Goal: Task Accomplishment & Management: Use online tool/utility

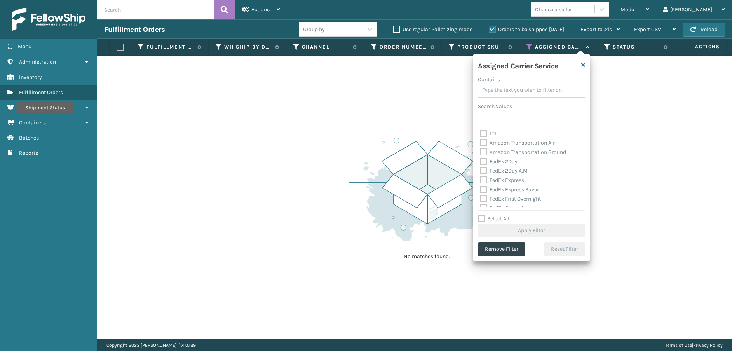
click at [485, 143] on label "Amazon Transportation Air" at bounding box center [517, 142] width 75 height 7
click at [480, 143] on input "Amazon Transportation Air" at bounding box center [480, 140] width 0 height 5
checkbox input "true"
click at [483, 151] on label "Amazon Transportation Ground" at bounding box center [523, 152] width 86 height 7
click at [480, 151] on input "Amazon Transportation Ground" at bounding box center [480, 150] width 0 height 5
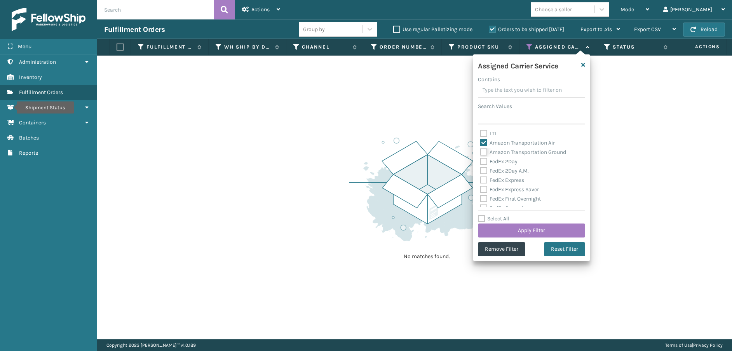
checkbox input "true"
click at [510, 227] on button "Apply Filter" at bounding box center [531, 230] width 107 height 14
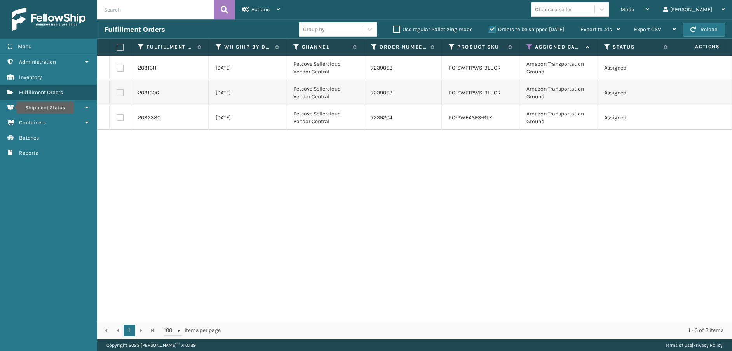
click at [121, 46] on label at bounding box center [119, 47] width 5 height 7
click at [117, 46] on input "checkbox" at bounding box center [117, 47] width 0 height 5
checkbox input "true"
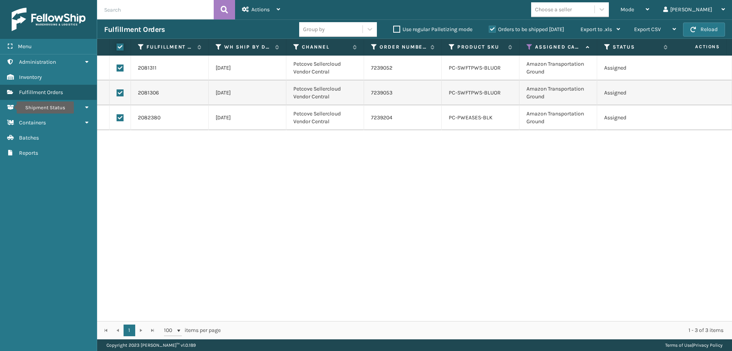
checkbox input "true"
click at [262, 15] on div "Actions" at bounding box center [261, 9] width 38 height 19
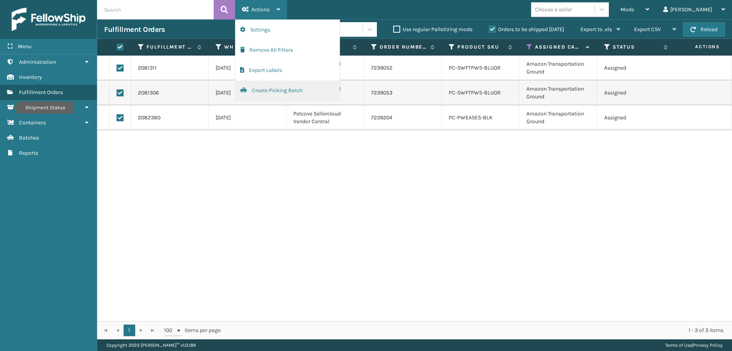
click at [267, 90] on button "Create Picking Batch" at bounding box center [287, 90] width 104 height 20
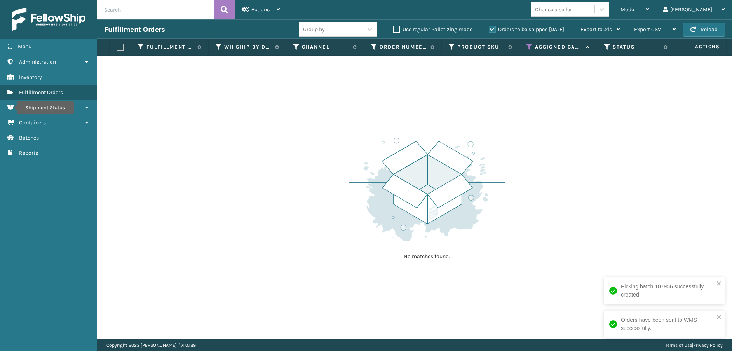
click at [530, 44] on icon at bounding box center [529, 47] width 6 height 7
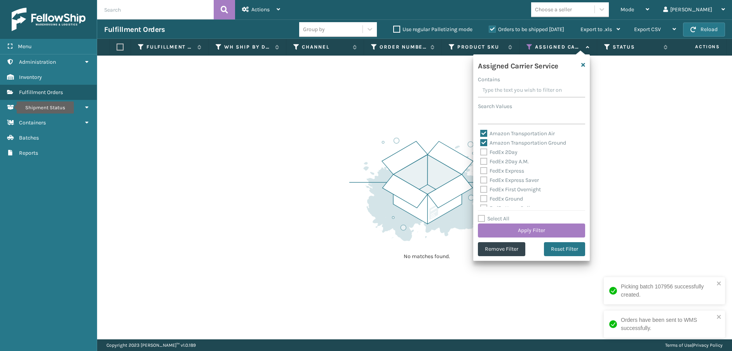
click at [482, 144] on label "Amazon Transportation Ground" at bounding box center [523, 142] width 86 height 7
click at [480, 143] on input "Amazon Transportation Ground" at bounding box center [480, 140] width 0 height 5
checkbox input "false"
click at [483, 132] on label "Amazon Transportation Air" at bounding box center [517, 133] width 75 height 7
click at [480, 132] on input "Amazon Transportation Air" at bounding box center [480, 131] width 0 height 5
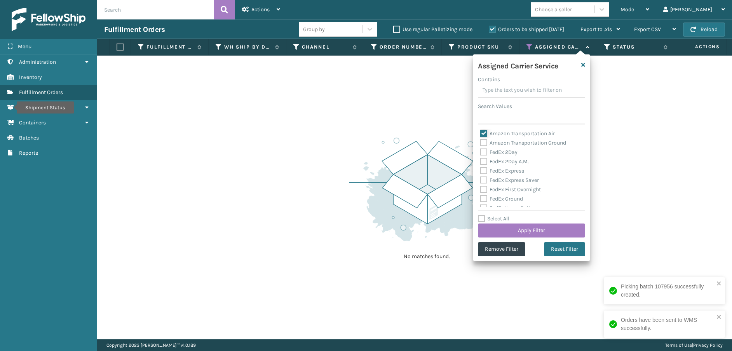
checkbox input "false"
click at [484, 150] on label "FedEx 2Day" at bounding box center [498, 152] width 37 height 7
click at [480, 150] on input "FedEx 2Day" at bounding box center [480, 150] width 0 height 5
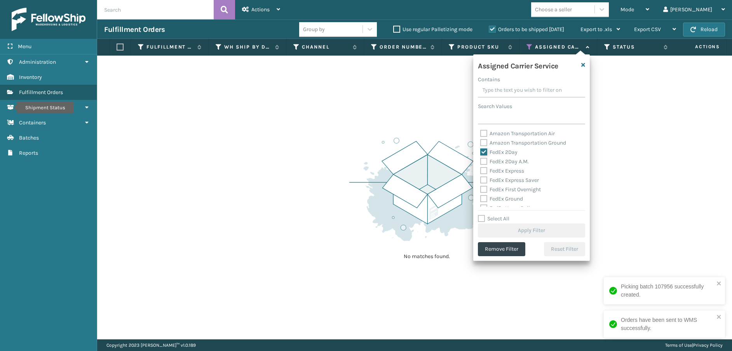
checkbox input "true"
click at [484, 162] on label "FedEx 2Day A.M." at bounding box center [504, 161] width 49 height 7
click at [480, 162] on input "FedEx 2Day A.M." at bounding box center [480, 159] width 0 height 5
checkbox input "true"
click at [484, 170] on label "FedEx Express" at bounding box center [502, 170] width 44 height 7
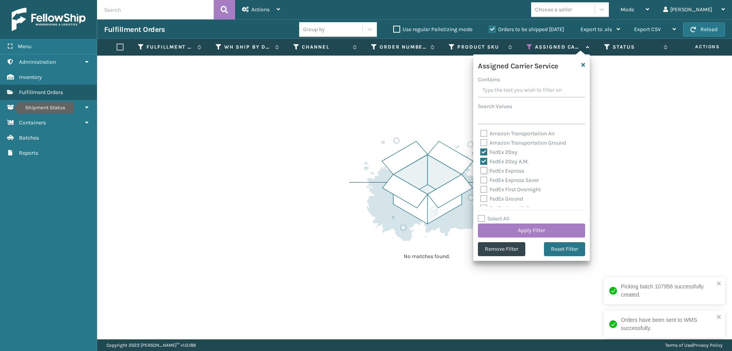
click at [480, 170] on input "FedEx Express" at bounding box center [480, 168] width 0 height 5
checkbox input "true"
click at [484, 179] on label "FedEx Express Saver" at bounding box center [509, 180] width 59 height 7
click at [480, 179] on input "FedEx Express Saver" at bounding box center [480, 178] width 0 height 5
checkbox input "true"
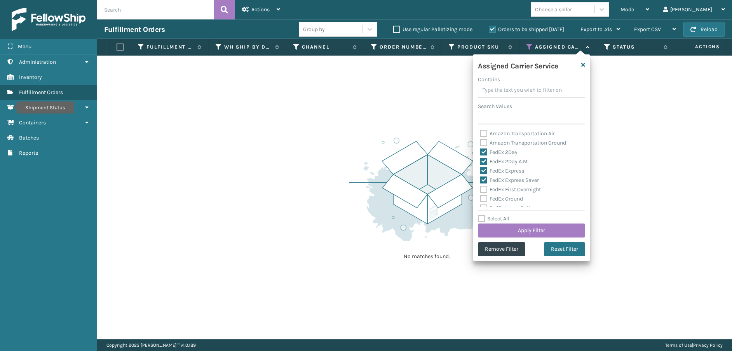
click at [482, 190] on label "FedEx First Overnight" at bounding box center [510, 189] width 61 height 7
click at [480, 190] on input "FedEx First Overnight" at bounding box center [480, 187] width 0 height 5
checkbox input "true"
click at [484, 197] on label "FedEx Ground" at bounding box center [501, 198] width 43 height 7
click at [480, 197] on input "FedEx Ground" at bounding box center [480, 196] width 0 height 5
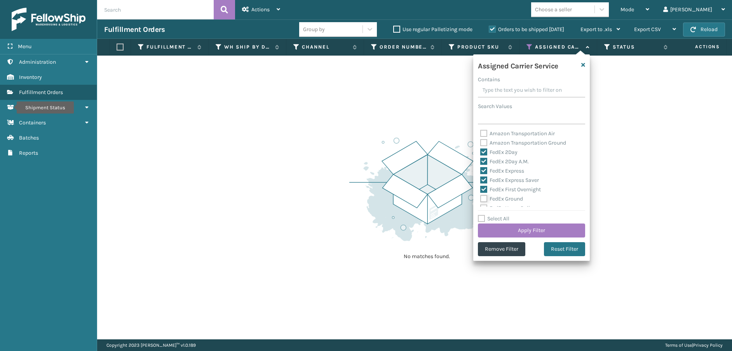
checkbox input "true"
click at [482, 167] on label "FedEx Home Delivery" at bounding box center [510, 169] width 60 height 7
click at [480, 167] on input "FedEx Home Delivery" at bounding box center [480, 167] width 0 height 5
checkbox input "true"
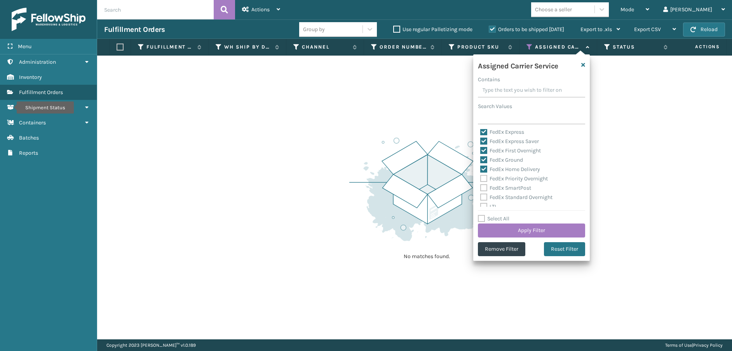
click at [485, 178] on label "FedEx Priority Overnight" at bounding box center [514, 178] width 68 height 7
click at [480, 178] on input "FedEx Priority Overnight" at bounding box center [480, 176] width 0 height 5
checkbox input "true"
click at [485, 188] on label "FedEx SmartPost" at bounding box center [505, 187] width 51 height 7
click at [480, 188] on input "FedEx SmartPost" at bounding box center [480, 185] width 0 height 5
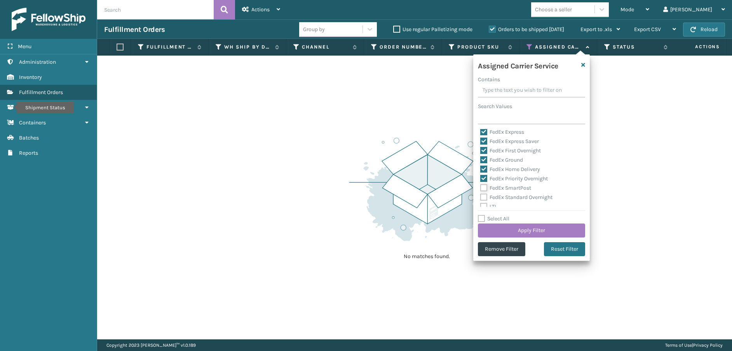
checkbox input "true"
click at [484, 197] on label "FedEx Standard Overnight" at bounding box center [516, 197] width 72 height 7
click at [480, 197] on input "FedEx Standard Overnight" at bounding box center [480, 195] width 0 height 5
checkbox input "true"
click at [520, 230] on button "Apply Filter" at bounding box center [531, 230] width 107 height 14
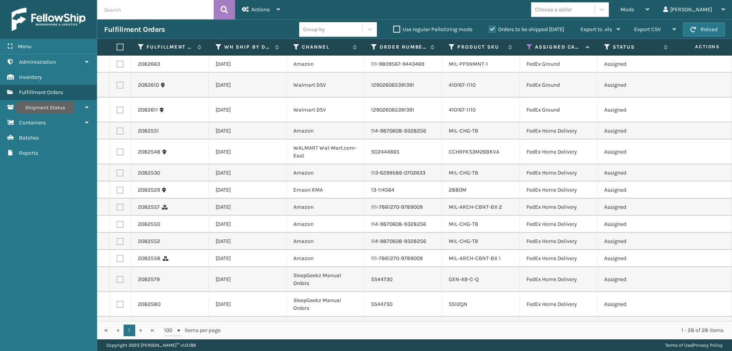
click at [121, 46] on label at bounding box center [119, 47] width 5 height 7
click at [117, 46] on input "checkbox" at bounding box center [117, 47] width 0 height 5
checkbox input "true"
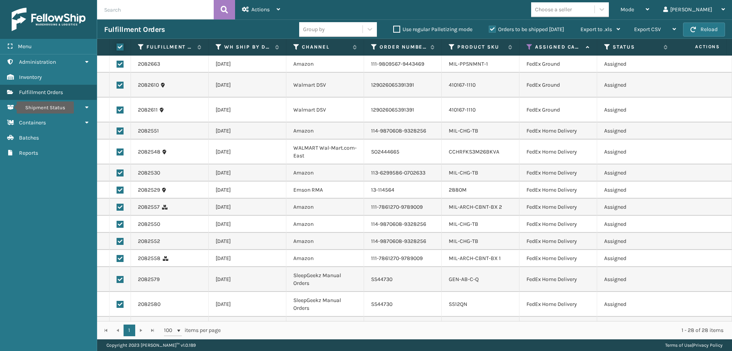
checkbox input "true"
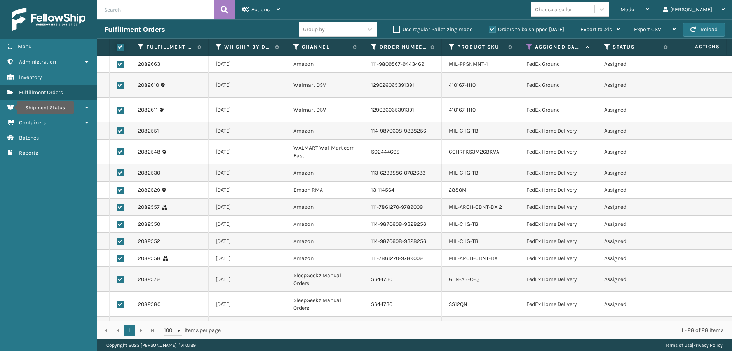
checkbox input "true"
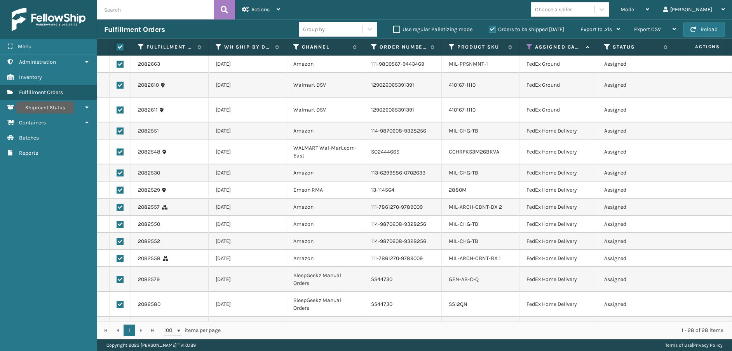
checkbox input "true"
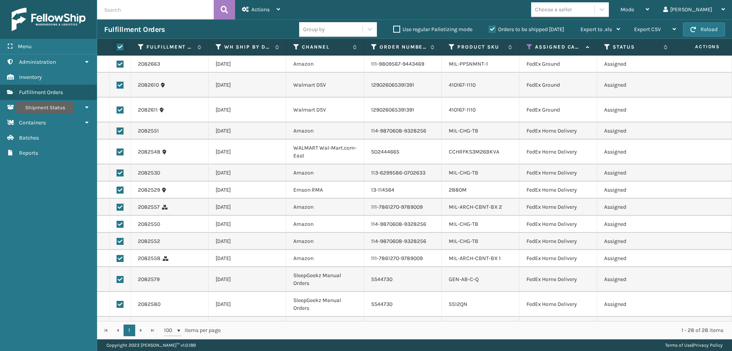
checkbox input "true"
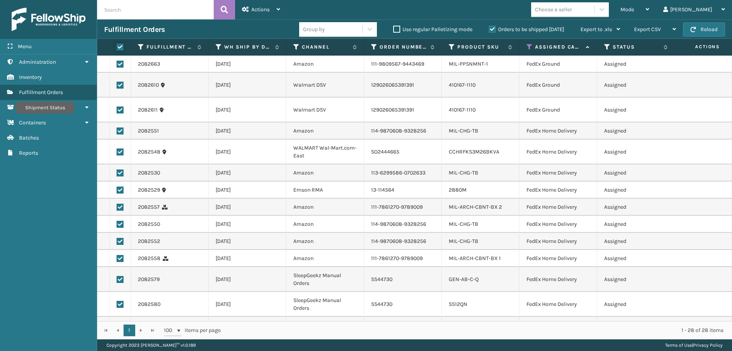
checkbox input "true"
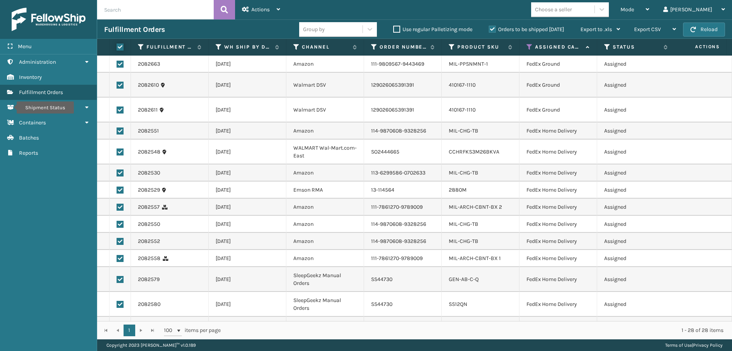
checkbox input "true"
click at [271, 7] on div "Actions" at bounding box center [261, 9] width 38 height 19
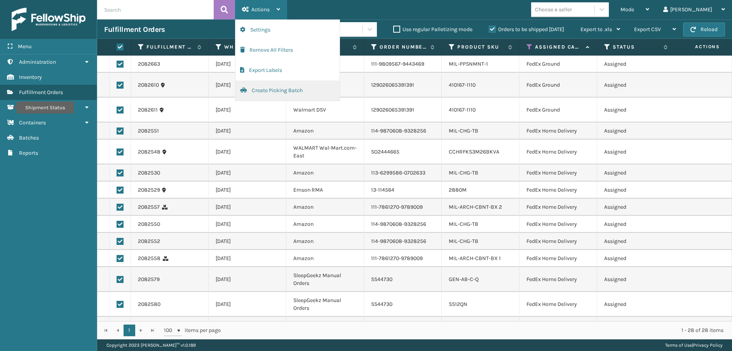
click at [279, 88] on button "Create Picking Batch" at bounding box center [287, 90] width 104 height 20
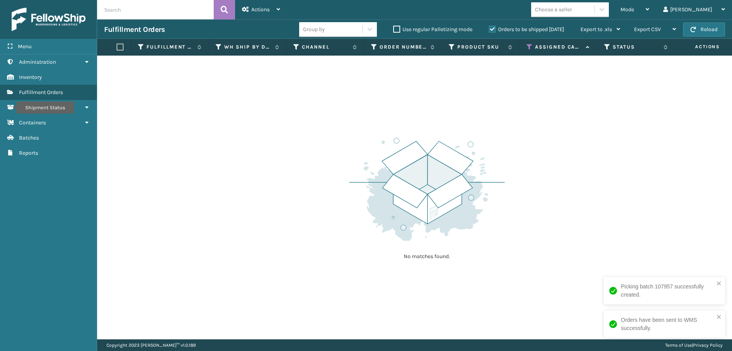
click at [527, 44] on icon at bounding box center [529, 47] width 6 height 7
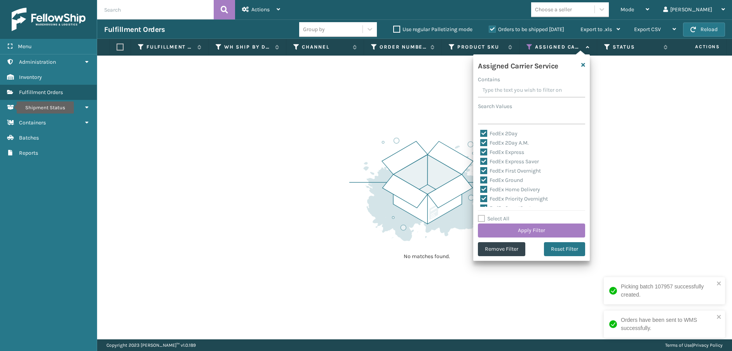
click at [481, 216] on label "Select All" at bounding box center [493, 218] width 31 height 7
click at [481, 215] on input "Select All" at bounding box center [536, 214] width 117 height 1
checkbox input "true"
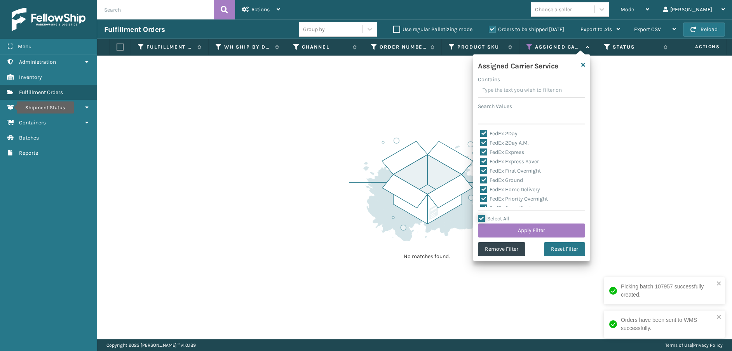
checkbox input "true"
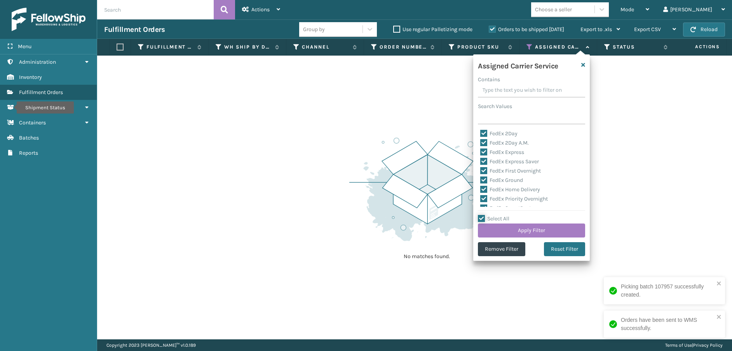
checkbox input "true"
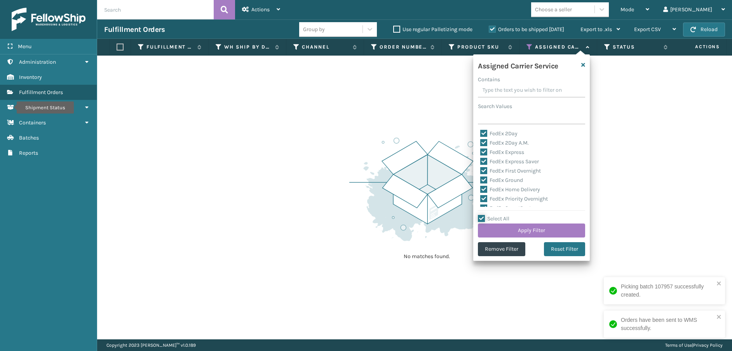
checkbox input "true"
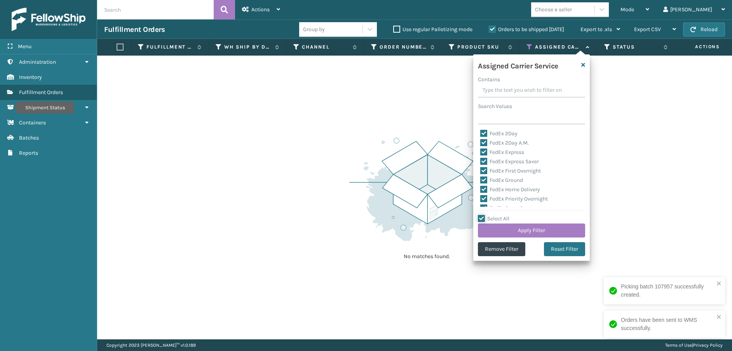
checkbox input "true"
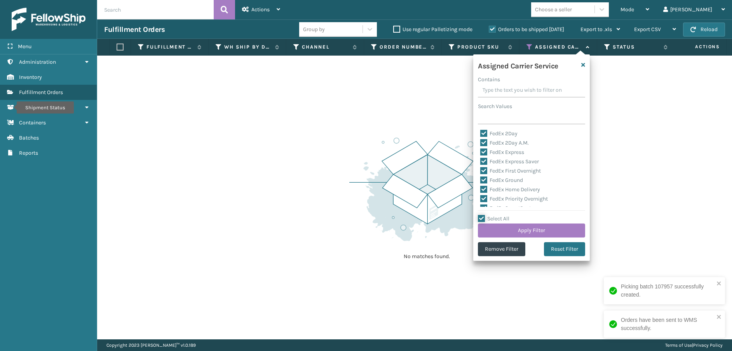
checkbox input "true"
click at [481, 216] on label "Select All" at bounding box center [493, 218] width 31 height 7
click at [481, 215] on input "Select All" at bounding box center [536, 214] width 117 height 1
checkbox input "false"
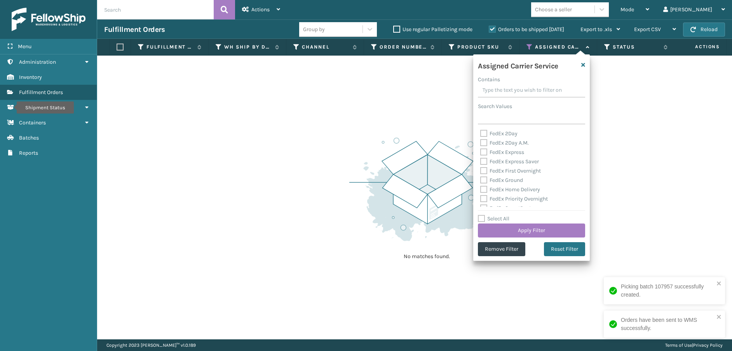
checkbox input "false"
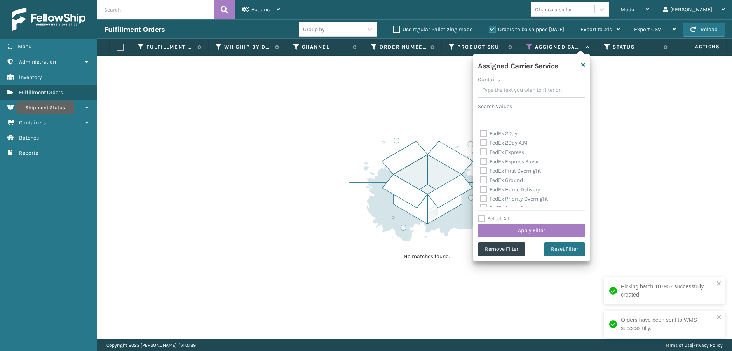
checkbox input "false"
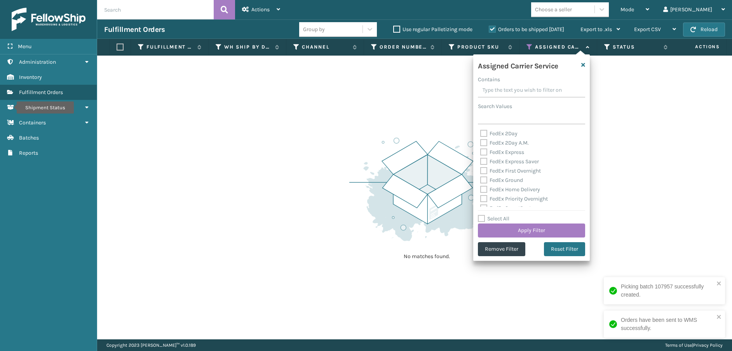
checkbox input "false"
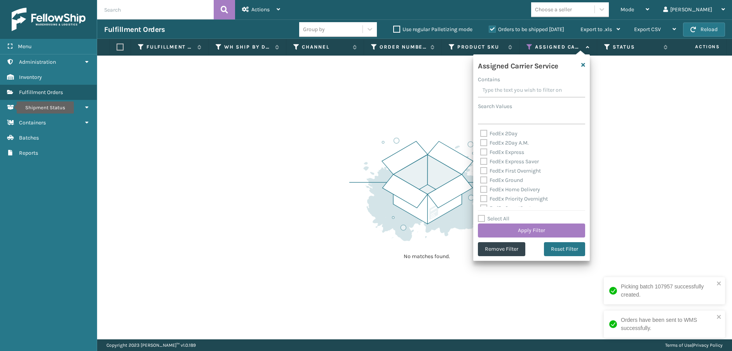
checkbox input "false"
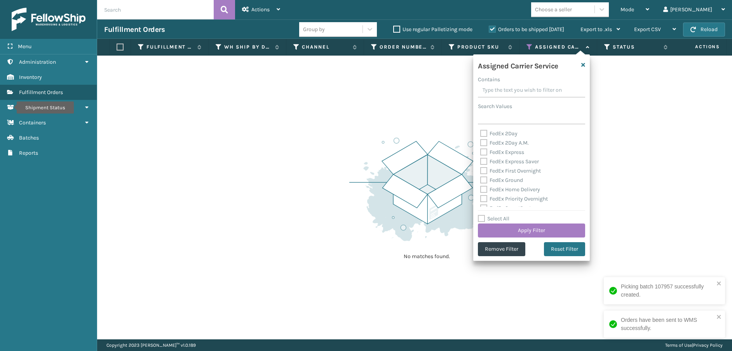
checkbox input "false"
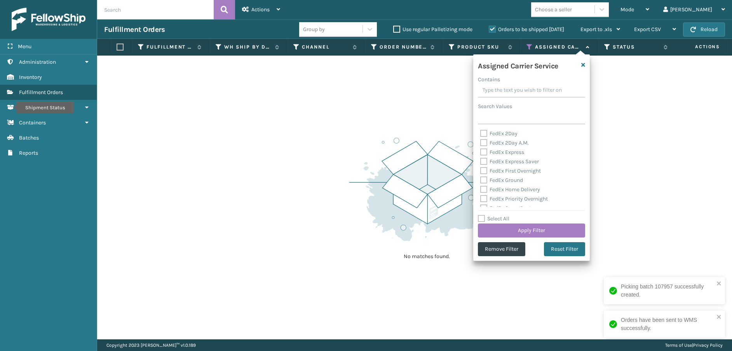
checkbox input "false"
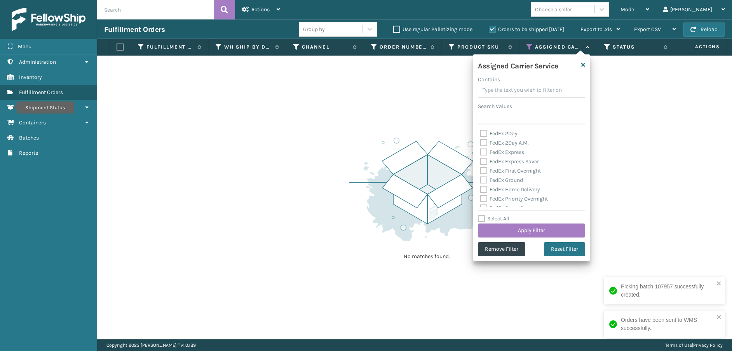
checkbox input "false"
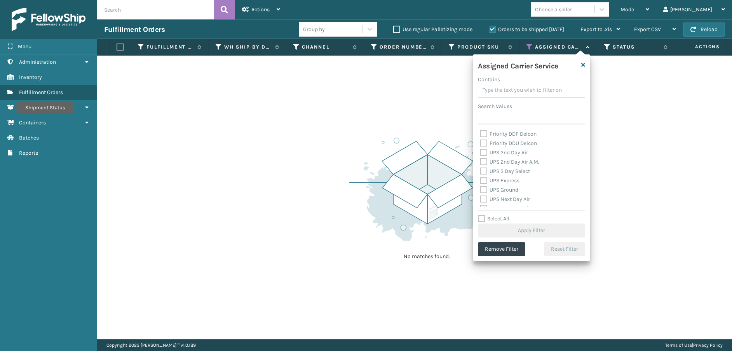
scroll to position [117, 0]
click at [484, 148] on label "Priority DDP Delcon" at bounding box center [508, 147] width 56 height 7
click at [480, 148] on input "Priority DDP Delcon" at bounding box center [480, 145] width 0 height 5
checkbox input "true"
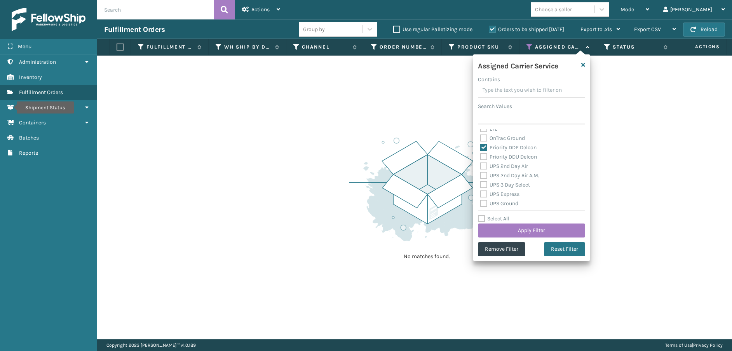
click at [484, 157] on label "Priority DDU Delcon" at bounding box center [508, 156] width 57 height 7
click at [480, 157] on input "Priority DDU Delcon" at bounding box center [480, 154] width 0 height 5
checkbox input "true"
click at [484, 137] on label "OnTrac Ground" at bounding box center [502, 138] width 45 height 7
click at [480, 137] on input "OnTrac Ground" at bounding box center [480, 136] width 0 height 5
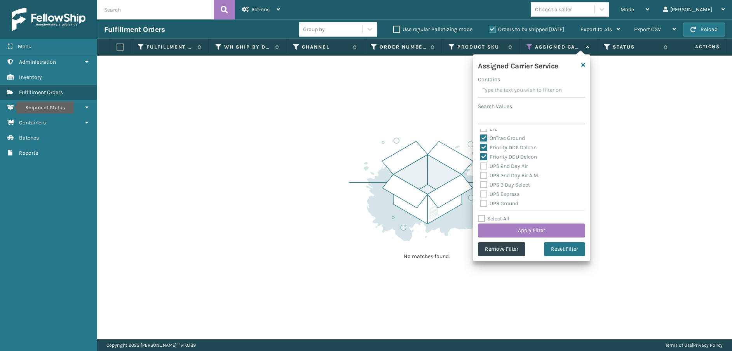
checkbox input "true"
click at [484, 166] on label "UPS 2nd Day Air" at bounding box center [504, 166] width 48 height 7
click at [480, 166] on input "UPS 2nd Day Air" at bounding box center [480, 164] width 0 height 5
checkbox input "true"
click at [484, 175] on label "UPS 2nd Day Air A.M." at bounding box center [509, 175] width 59 height 7
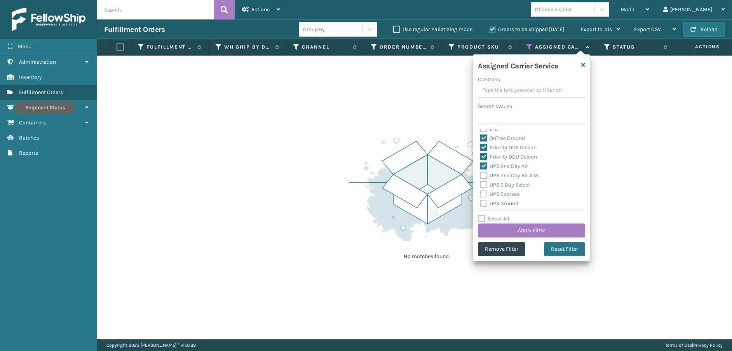
click at [480, 175] on input "UPS 2nd Day Air A.M." at bounding box center [480, 173] width 0 height 5
checkbox input "true"
click at [483, 185] on label "UPS 3 Day Select" at bounding box center [505, 184] width 50 height 7
click at [480, 185] on input "UPS 3 Day Select" at bounding box center [480, 182] width 0 height 5
checkbox input "true"
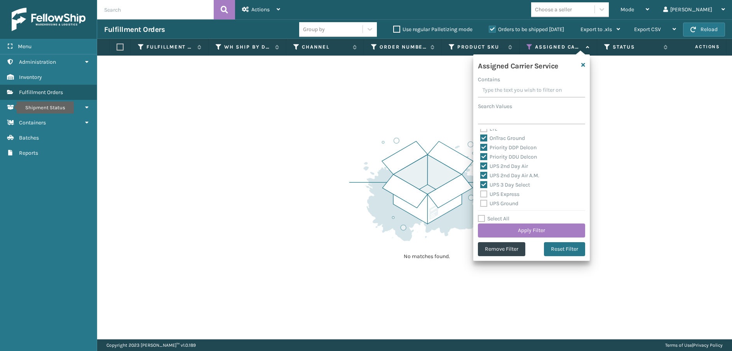
click at [482, 194] on label "UPS Express" at bounding box center [499, 194] width 39 height 7
click at [480, 194] on input "UPS Express" at bounding box center [480, 192] width 0 height 5
checkbox input "true"
click at [481, 204] on label "UPS Ground" at bounding box center [499, 203] width 38 height 7
click at [480, 204] on input "UPS Ground" at bounding box center [480, 201] width 0 height 5
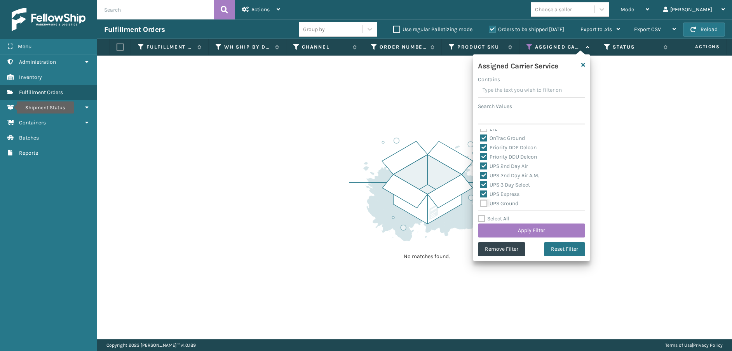
checkbox input "true"
click at [484, 173] on label "UPS Next Day Air" at bounding box center [505, 174] width 50 height 7
click at [480, 173] on input "UPS Next Day Air" at bounding box center [480, 171] width 0 height 5
checkbox input "true"
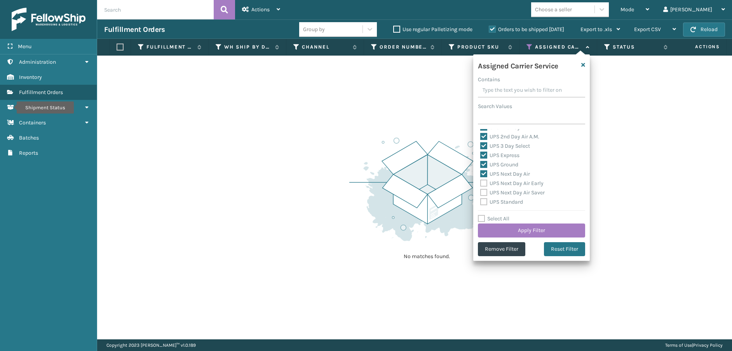
click at [484, 186] on label "UPS Next Day Air Early" at bounding box center [511, 183] width 63 height 7
click at [480, 184] on input "UPS Next Day Air Early" at bounding box center [480, 181] width 0 height 5
checkbox input "true"
click at [482, 193] on label "UPS Next Day Air Saver" at bounding box center [512, 192] width 64 height 7
click at [480, 193] on input "UPS Next Day Air Saver" at bounding box center [480, 190] width 0 height 5
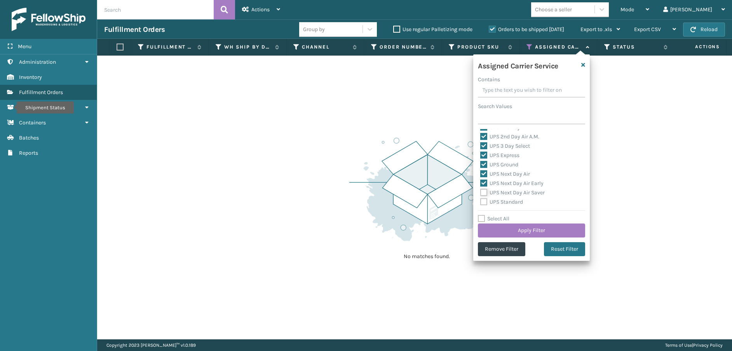
checkbox input "true"
click at [483, 200] on label "UPS Standard" at bounding box center [501, 201] width 43 height 7
click at [480, 200] on input "UPS Standard" at bounding box center [480, 199] width 0 height 5
checkbox input "true"
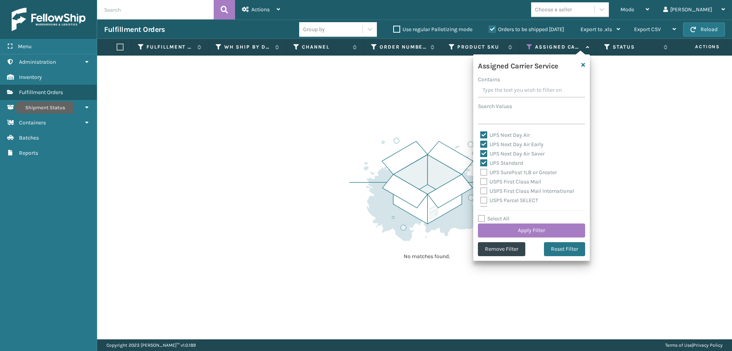
click at [485, 172] on label "UPS SurePost 1LB or Greater" at bounding box center [518, 172] width 77 height 7
click at [480, 172] on input "UPS SurePost 1LB or Greater" at bounding box center [480, 170] width 0 height 5
checkbox input "true"
click at [485, 180] on label "USPS First Class Mail" at bounding box center [510, 181] width 61 height 7
click at [480, 180] on input "USPS First Class Mail" at bounding box center [480, 179] width 0 height 5
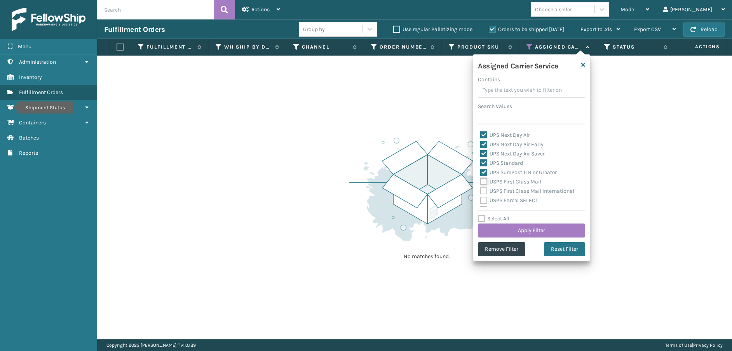
checkbox input "true"
click at [482, 191] on label "USPS First Class Mail International" at bounding box center [527, 191] width 94 height 7
click at [480, 191] on input "USPS First Class Mail International" at bounding box center [480, 188] width 0 height 5
checkbox input "true"
click at [484, 204] on div "USPS Parcel SELECT" at bounding box center [531, 200] width 103 height 9
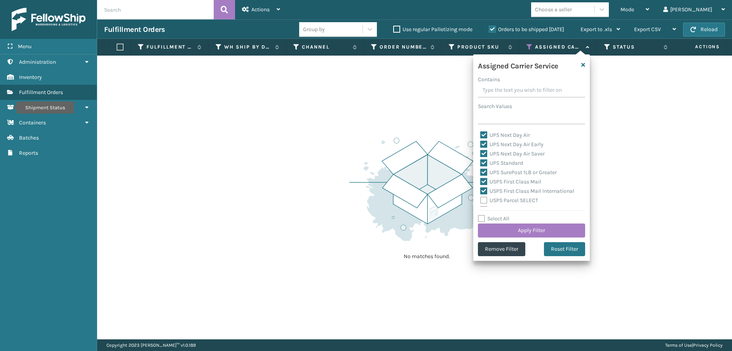
click at [484, 202] on label "USPS Parcel SELECT" at bounding box center [509, 200] width 58 height 7
click at [480, 201] on input "USPS Parcel SELECT" at bounding box center [480, 198] width 0 height 5
checkbox input "true"
click at [484, 165] on label "USPS Priority Mail" at bounding box center [506, 164] width 53 height 7
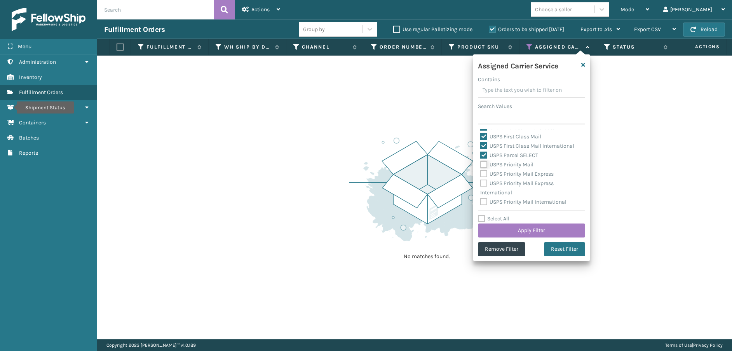
click at [480, 165] on input "USPS Priority Mail" at bounding box center [480, 162] width 0 height 5
checkbox input "true"
click at [484, 172] on label "USPS Priority Mail Express" at bounding box center [516, 174] width 73 height 7
click at [480, 172] on input "USPS Priority Mail Express" at bounding box center [480, 171] width 0 height 5
checkbox input "true"
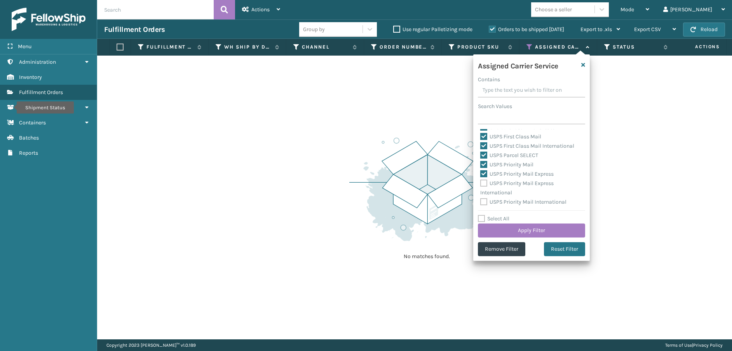
click at [484, 184] on label "USPS Priority Mail Express International" at bounding box center [516, 188] width 73 height 16
click at [480, 184] on input "USPS Priority Mail Express International" at bounding box center [480, 181] width 0 height 5
checkbox input "true"
click at [484, 199] on label "USPS Priority Mail International" at bounding box center [523, 201] width 86 height 7
click at [480, 199] on input "USPS Priority Mail International" at bounding box center [480, 199] width 0 height 5
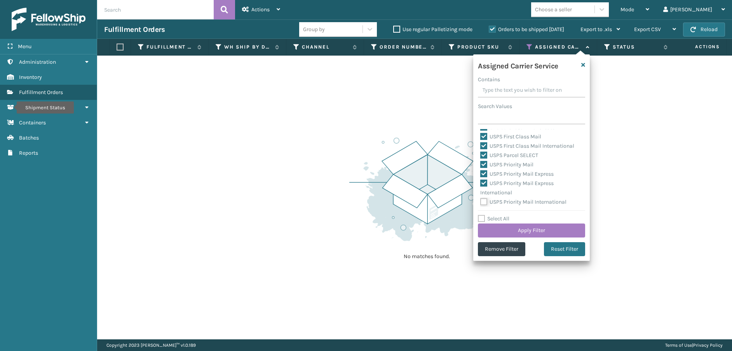
checkbox input "true"
click at [512, 230] on button "Apply Filter" at bounding box center [531, 230] width 107 height 14
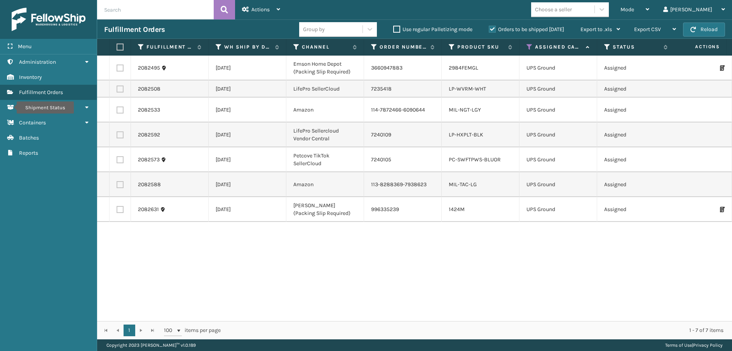
click at [121, 44] on label at bounding box center [119, 47] width 5 height 7
click at [117, 45] on input "checkbox" at bounding box center [117, 47] width 0 height 5
checkbox input "true"
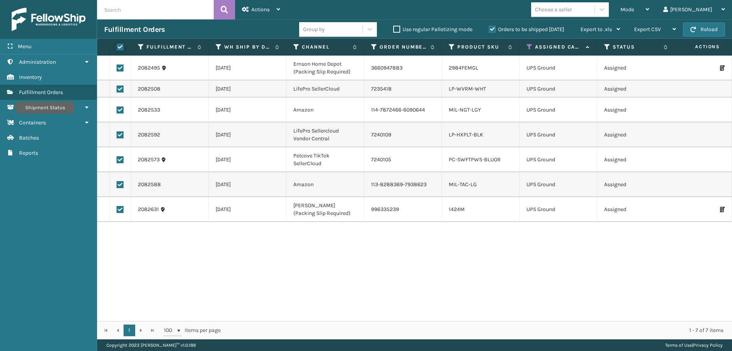
checkbox input "true"
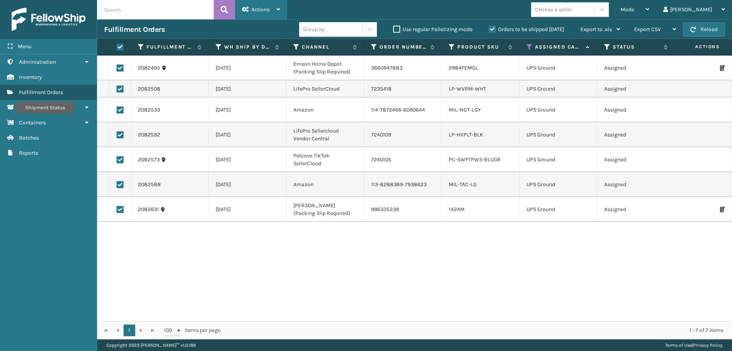
click at [252, 15] on div "Actions" at bounding box center [261, 9] width 38 height 19
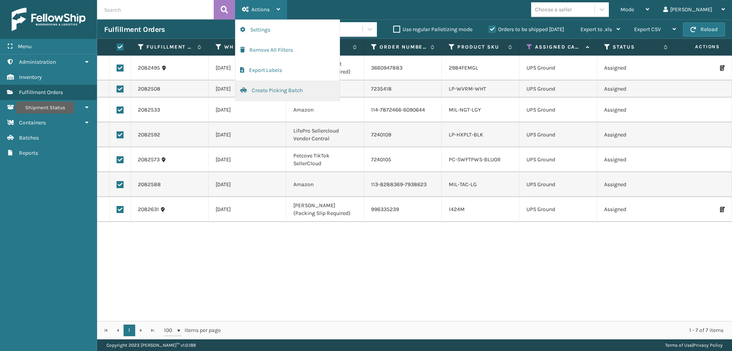
click at [254, 89] on button "Create Picking Batch" at bounding box center [287, 90] width 104 height 20
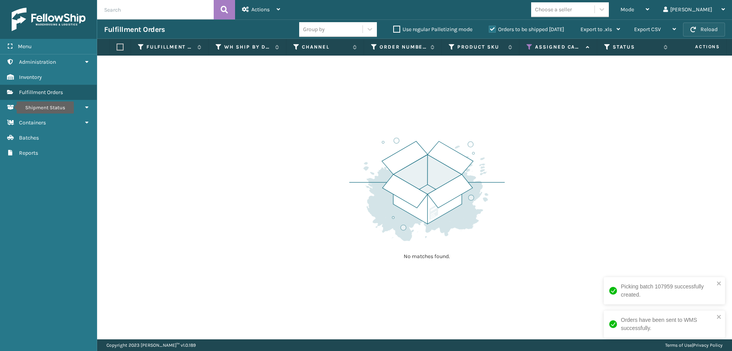
click at [694, 26] on button "Reload" at bounding box center [704, 30] width 42 height 14
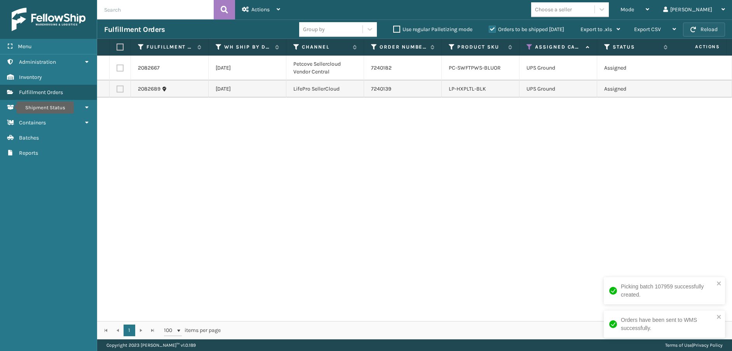
click at [695, 27] on span "button" at bounding box center [692, 29] width 5 height 5
